Goal: Communication & Community: Answer question/provide support

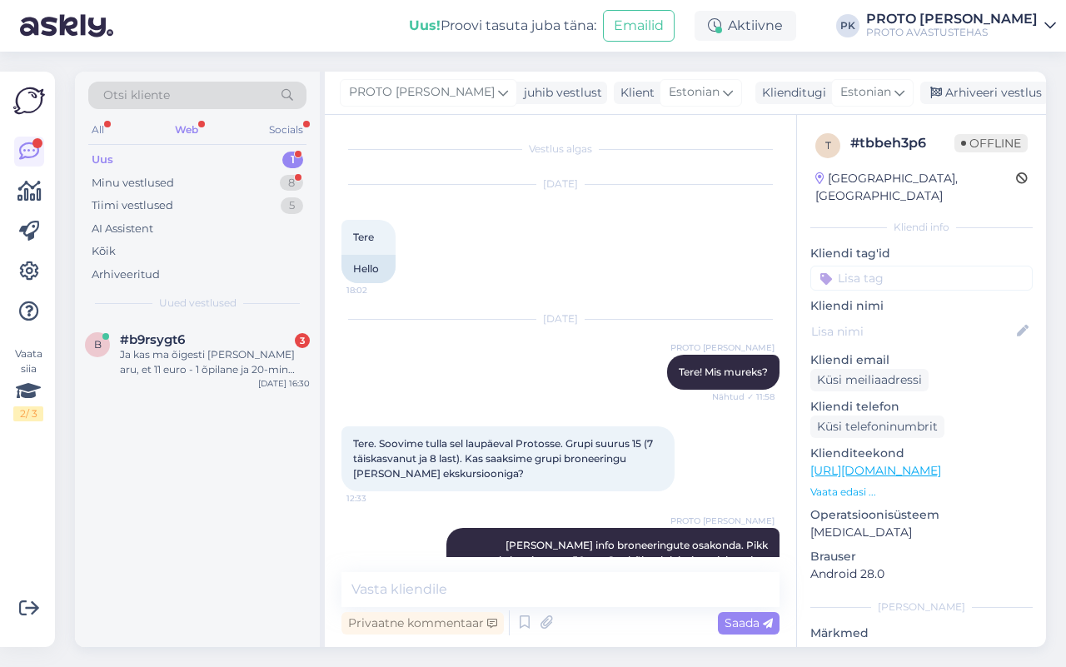
scroll to position [196, 0]
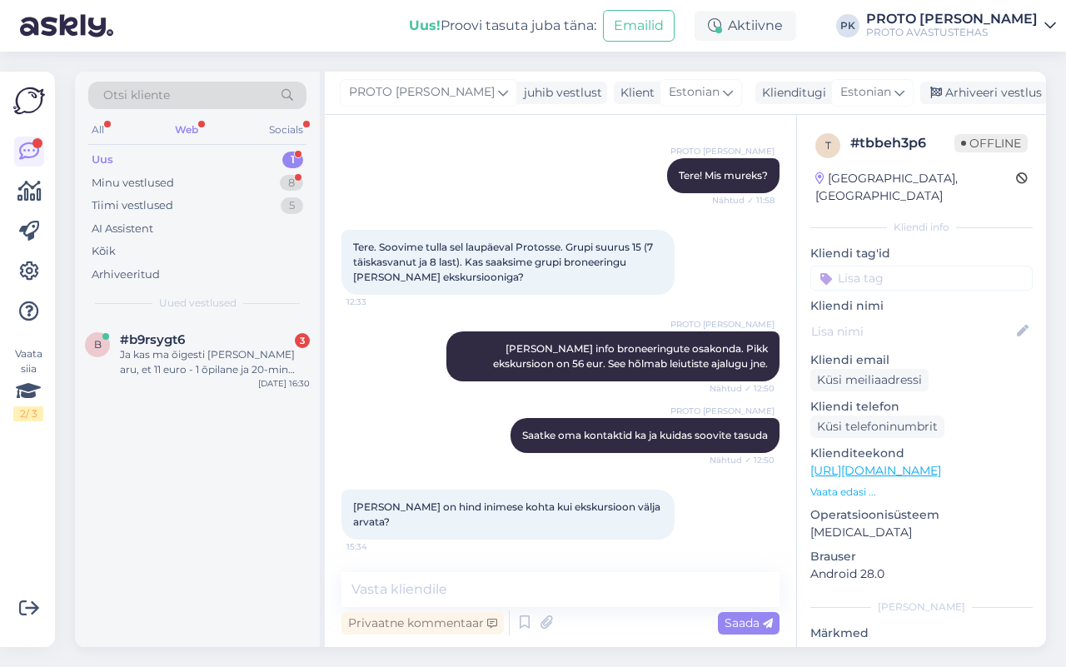
click at [185, 127] on div "Web" at bounding box center [186, 130] width 30 height 22
click at [181, 340] on span "[EMAIL_ADDRESS][DOMAIN_NAME]" at bounding box center [206, 339] width 173 height 15
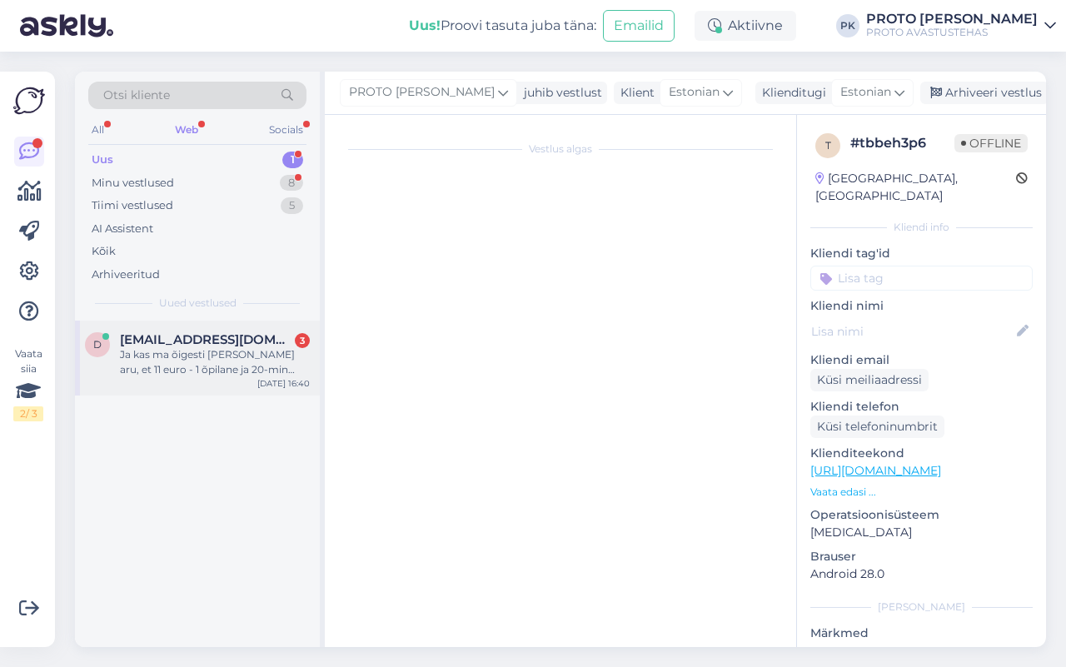
scroll to position [0, 0]
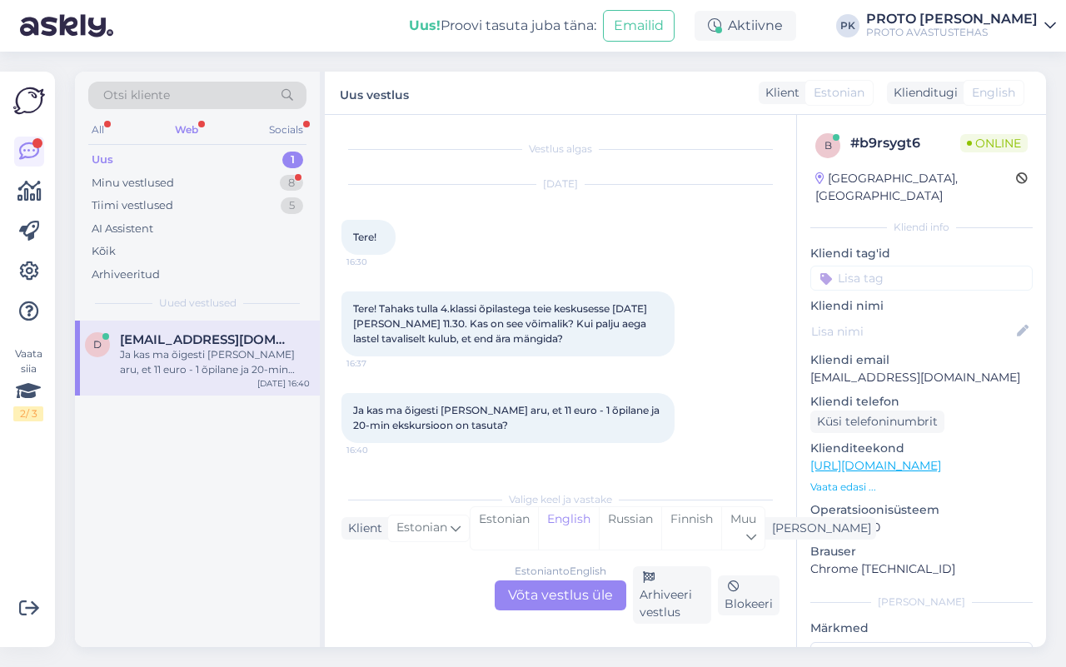
click at [533, 599] on div "Estonian to English Võta vestlus üle" at bounding box center [560, 595] width 132 height 30
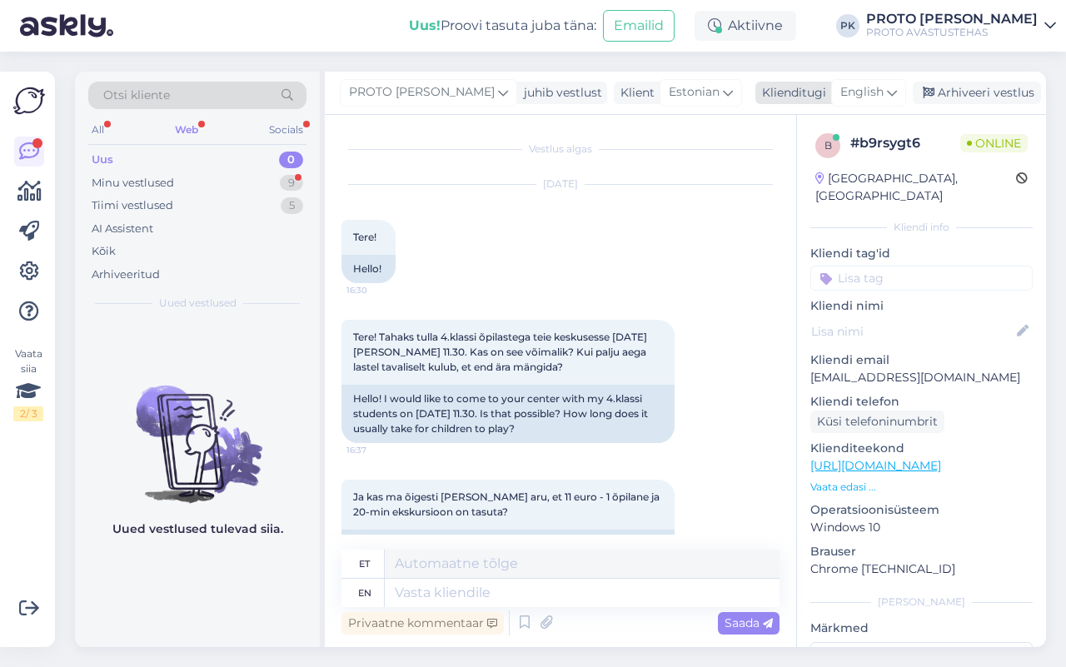
click at [874, 89] on span "English" at bounding box center [861, 92] width 43 height 18
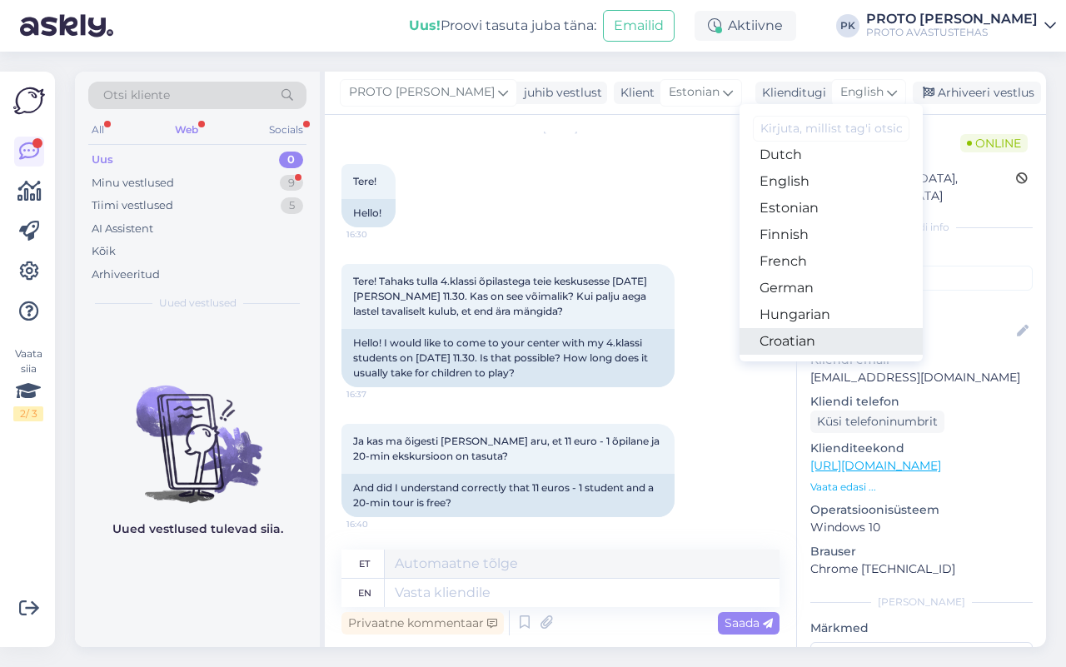
scroll to position [208, 0]
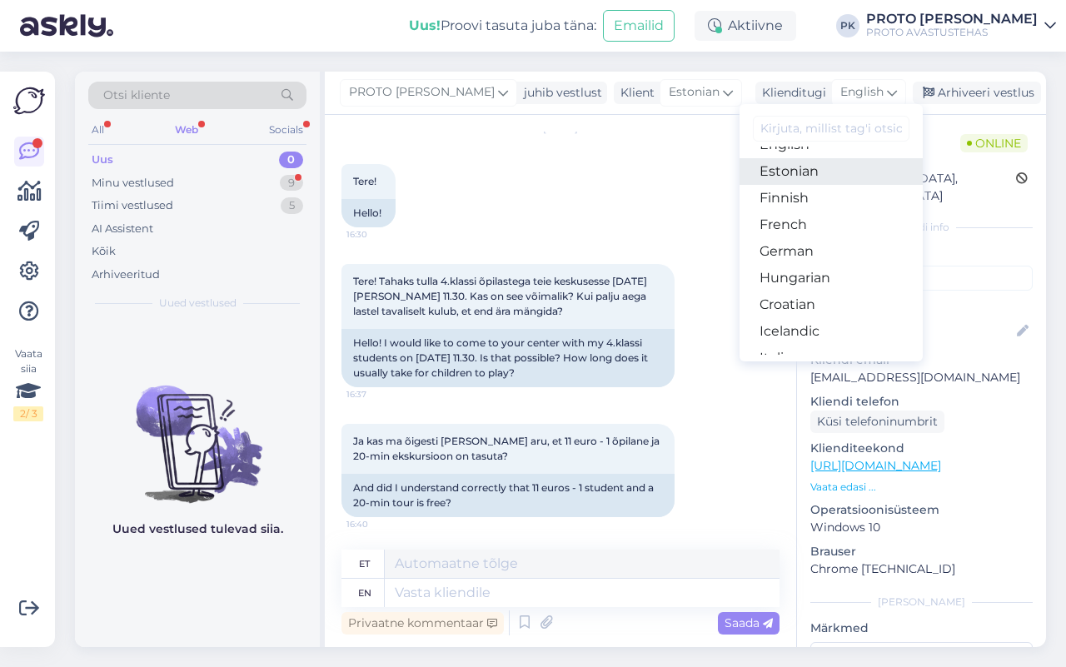
click at [777, 173] on link "Estonian" at bounding box center [830, 171] width 183 height 27
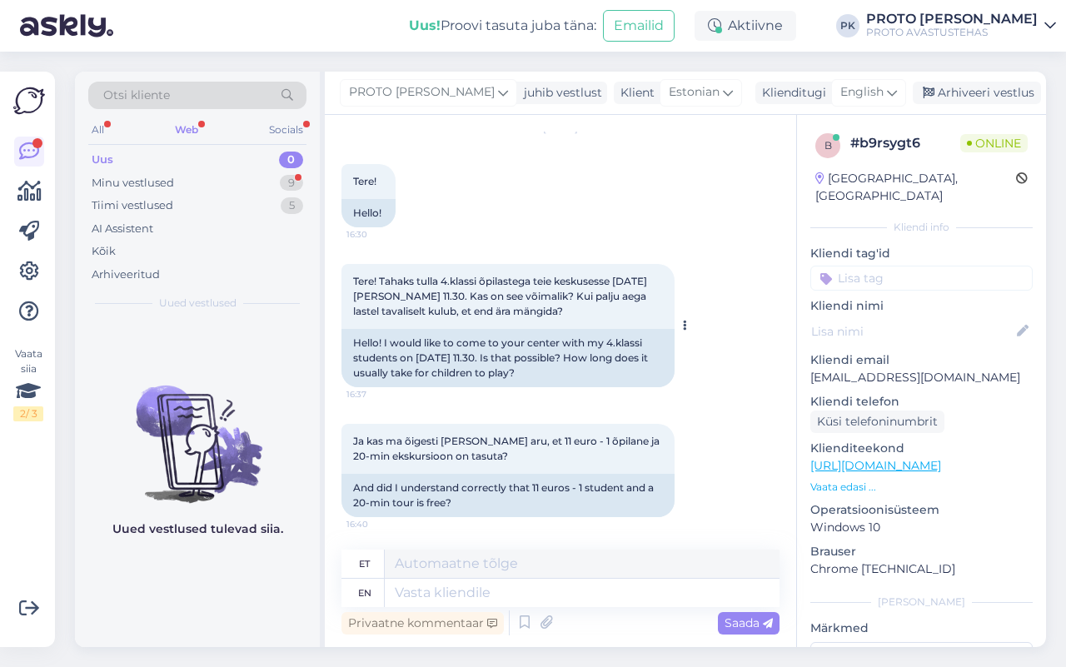
scroll to position [33, 0]
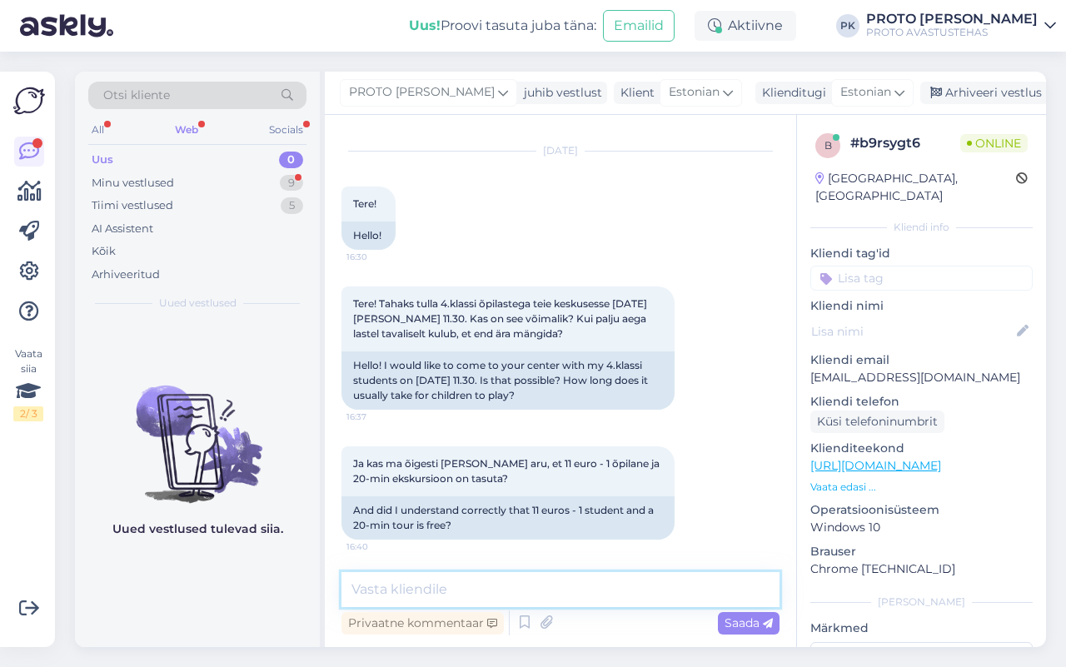
click at [373, 579] on textarea at bounding box center [560, 589] width 438 height 35
click at [766, 591] on textarea "Tere! Saatke [PERSON_NAME] soov aadressile [EMAIL_ADDRESS][DOMAIN_NAME]" at bounding box center [560, 589] width 438 height 35
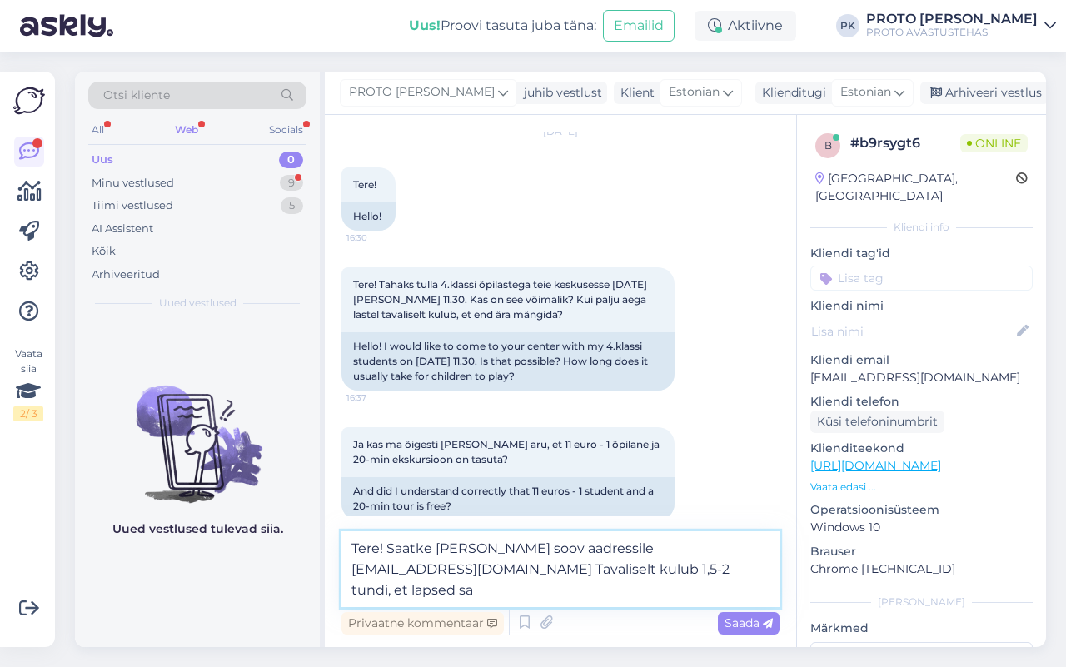
scroll to position [56, 0]
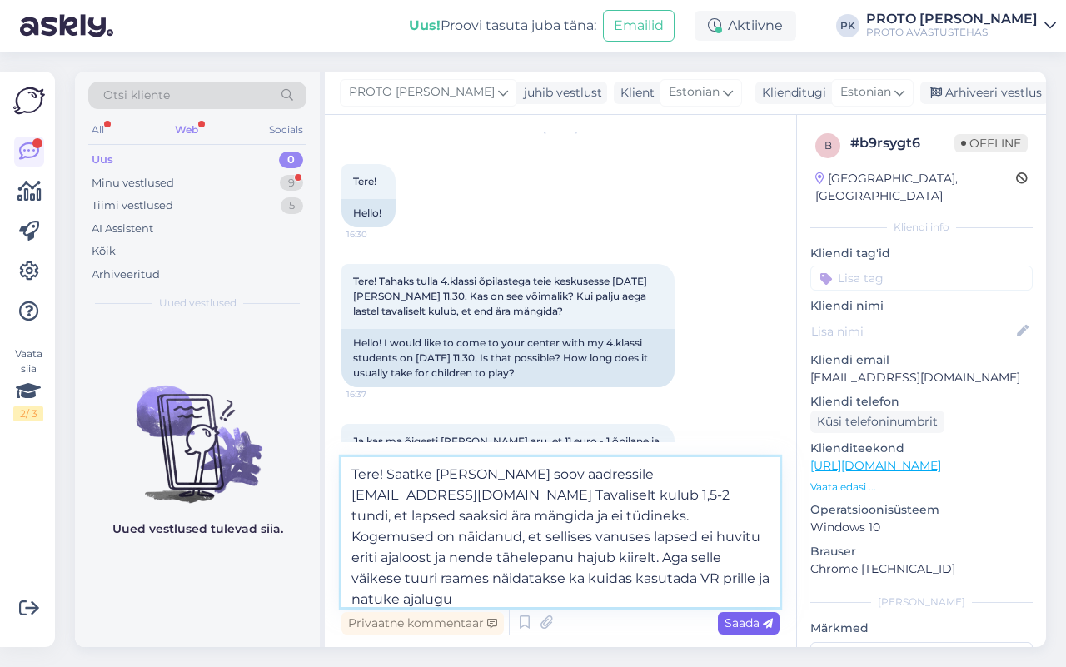
type textarea "Tere! Saatke [PERSON_NAME] soov aadressile [EMAIL_ADDRESS][DOMAIN_NAME] Tavalis…"
click at [743, 617] on span "Saada" at bounding box center [748, 622] width 48 height 15
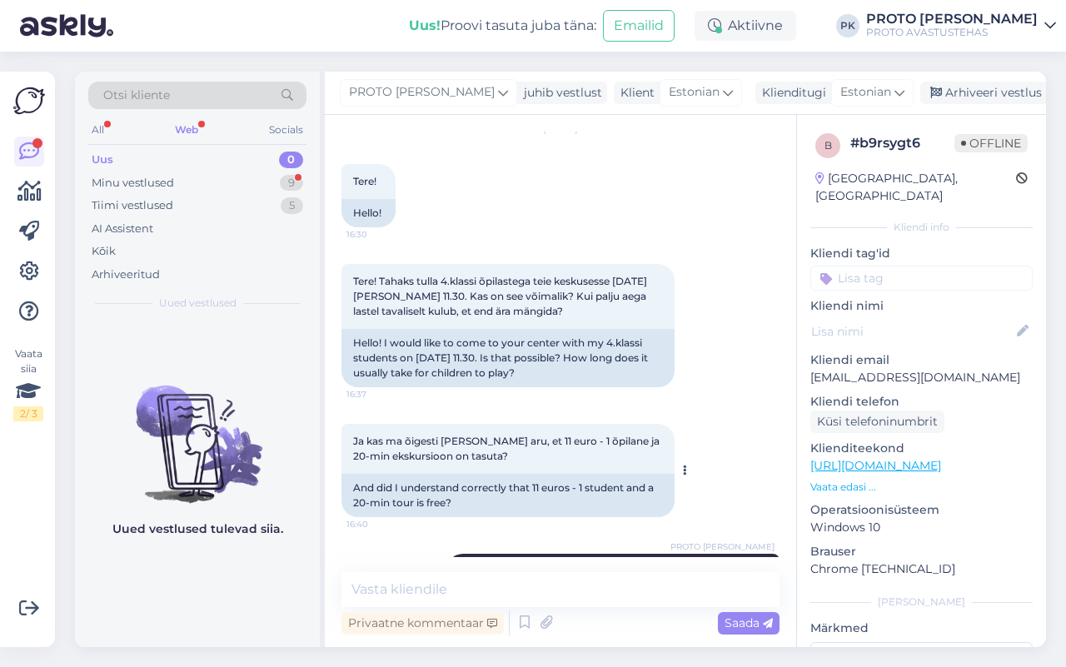
scroll to position [194, 0]
